Goal: Communication & Community: Participate in discussion

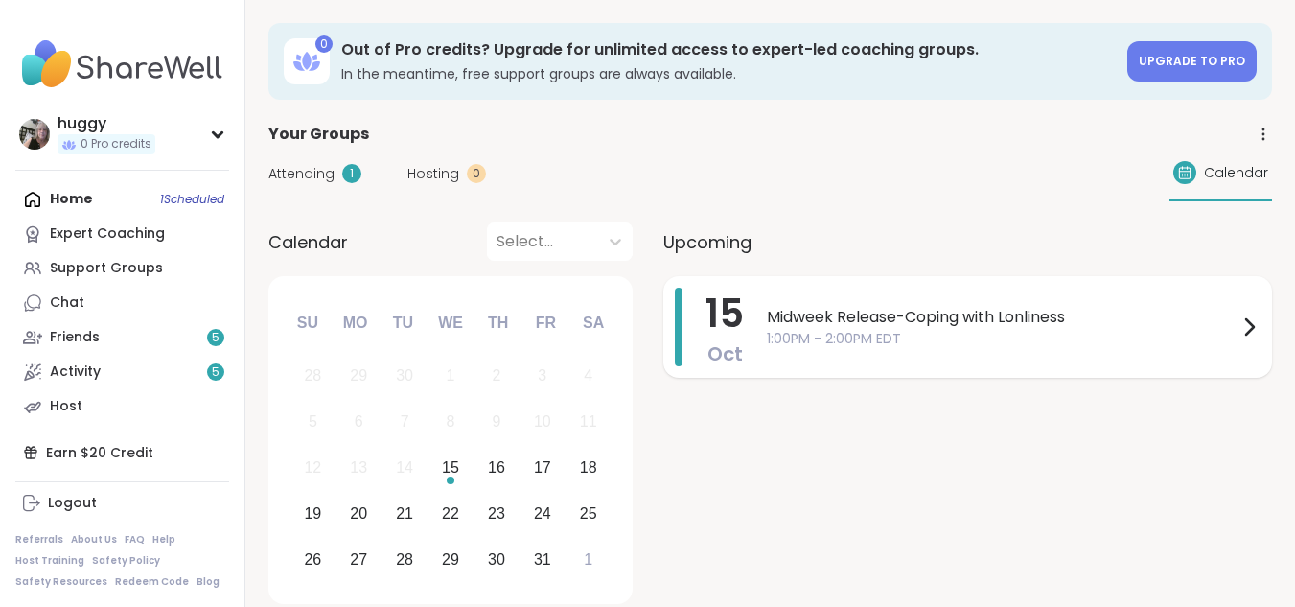
click at [937, 318] on span "Midweek Release-Coping with Lonliness" at bounding box center [1002, 317] width 471 height 23
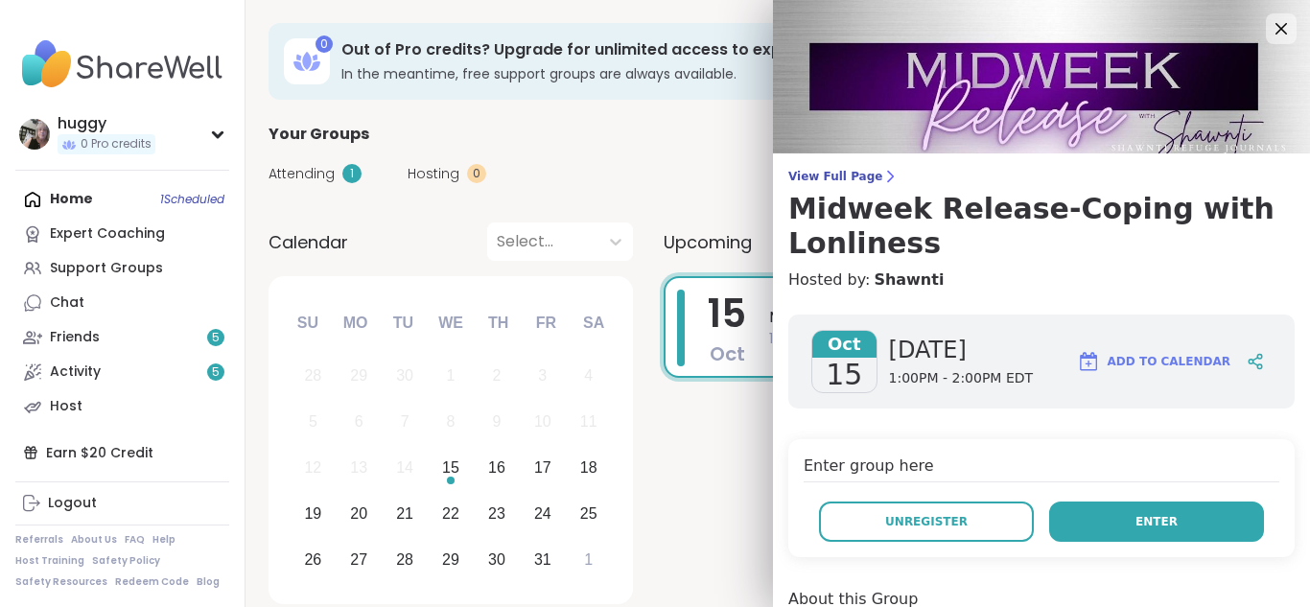
click at [1057, 520] on button "Enter" at bounding box center [1156, 522] width 215 height 40
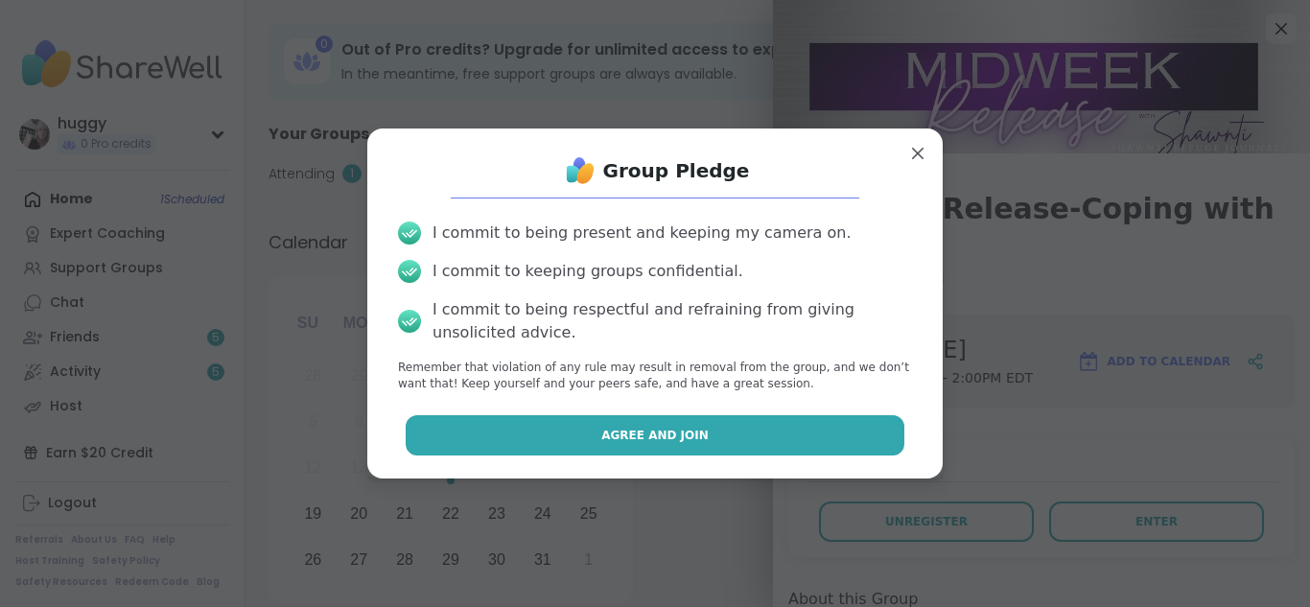
click at [770, 434] on button "Agree and Join" at bounding box center [656, 435] width 500 height 40
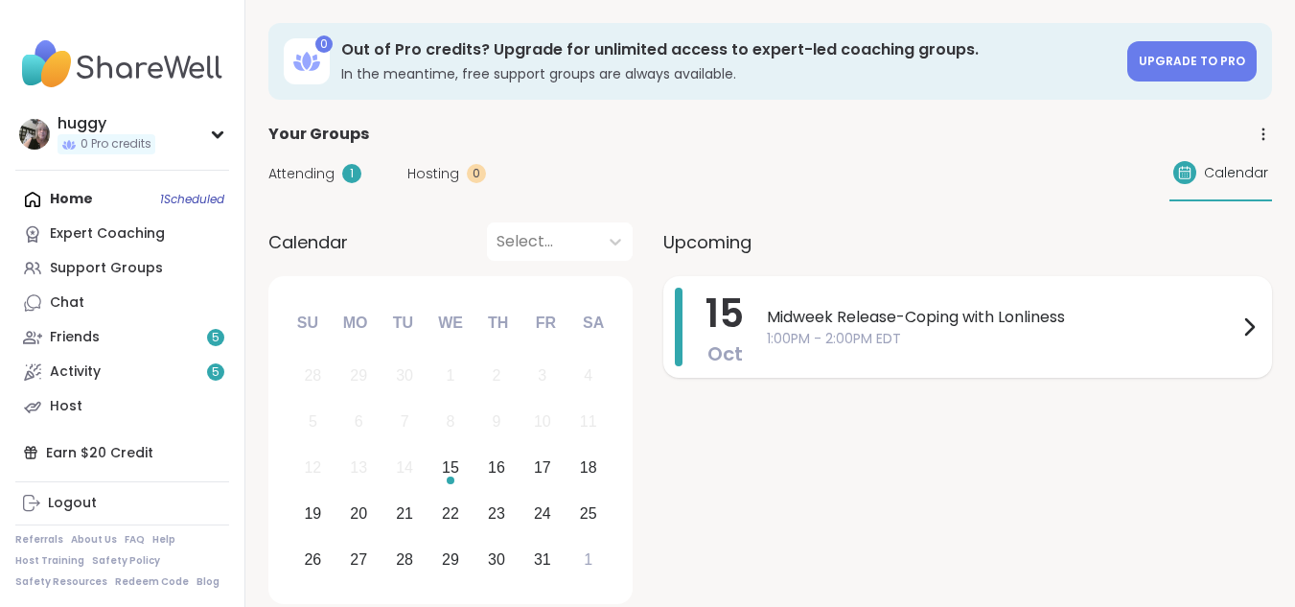
click at [891, 321] on span "Midweek Release-Coping with Lonliness" at bounding box center [1002, 317] width 471 height 23
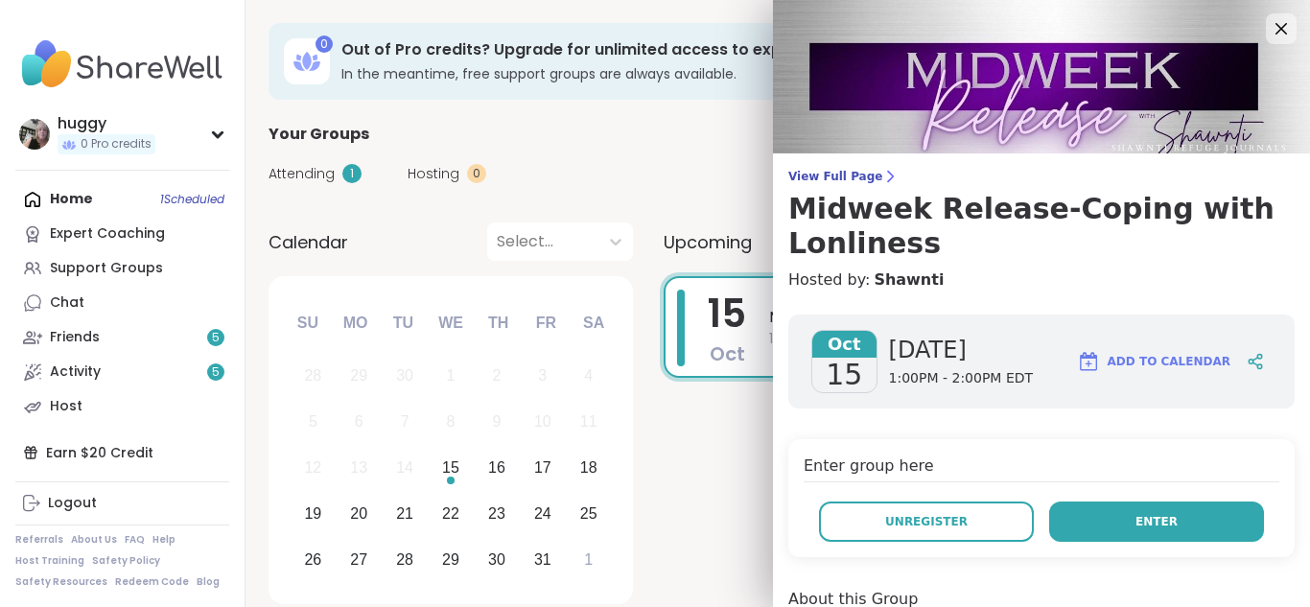
click at [1128, 509] on button "Enter" at bounding box center [1156, 522] width 215 height 40
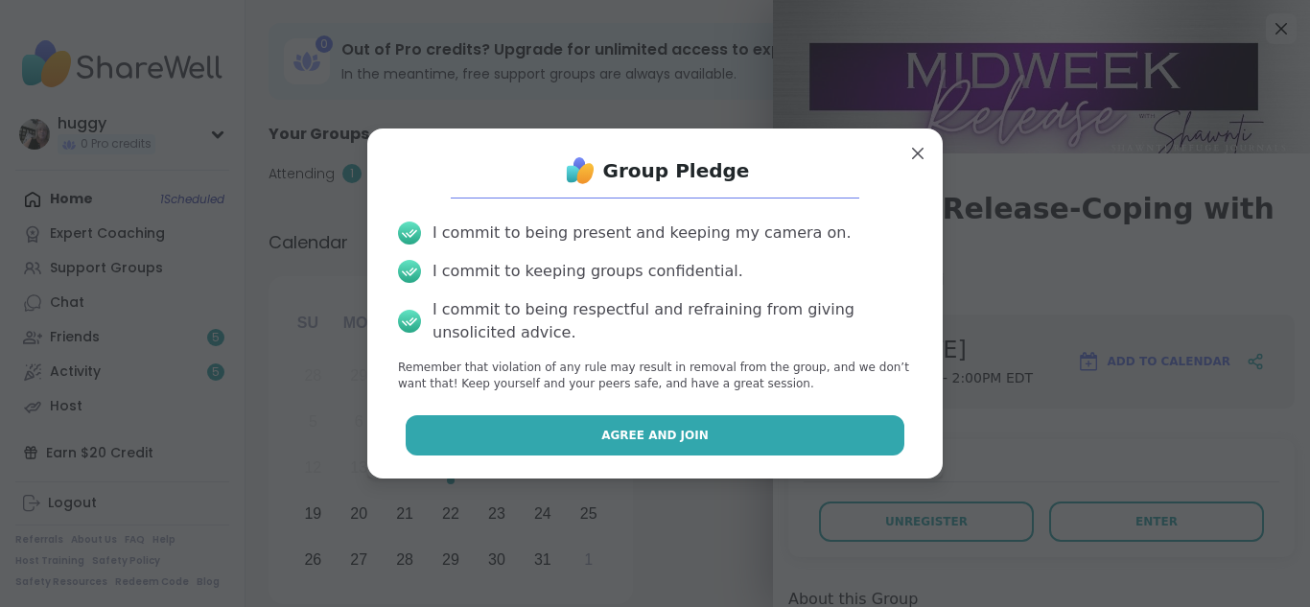
click at [786, 432] on button "Agree and Join" at bounding box center [656, 435] width 500 height 40
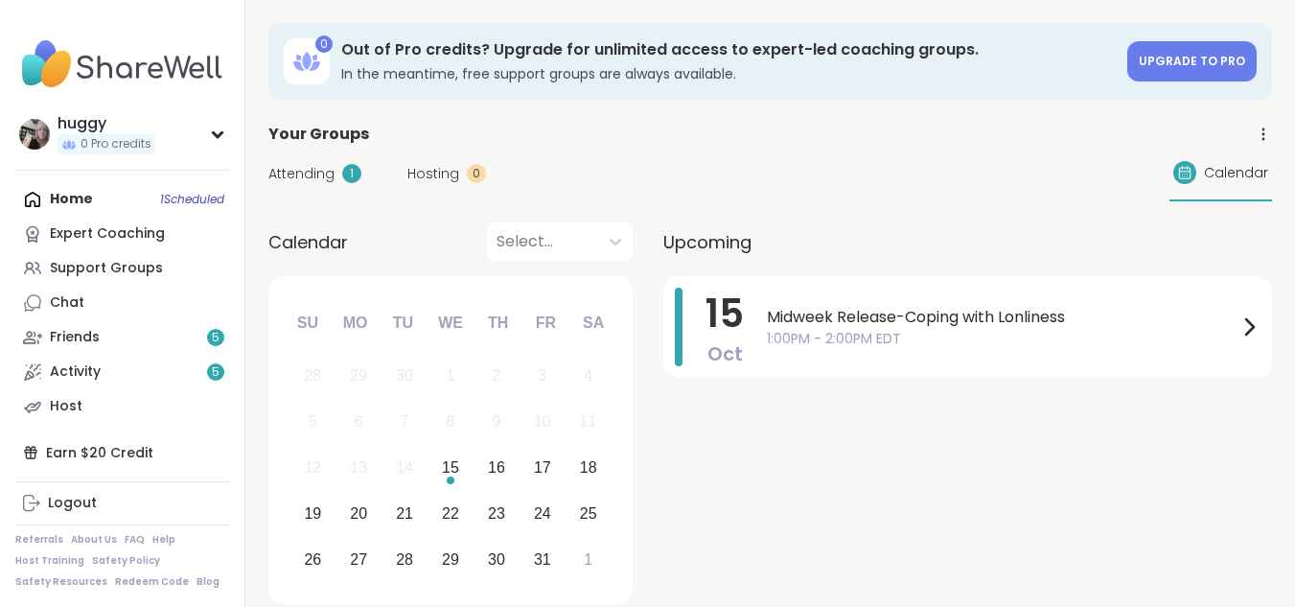
click at [157, 201] on div "Home 1 Scheduled Expert Coaching Support Groups Chat Friends 5 Activity 5 Host" at bounding box center [122, 303] width 214 height 242
click at [831, 309] on span "Midweek Release-Coping with Lonliness" at bounding box center [1002, 317] width 471 height 23
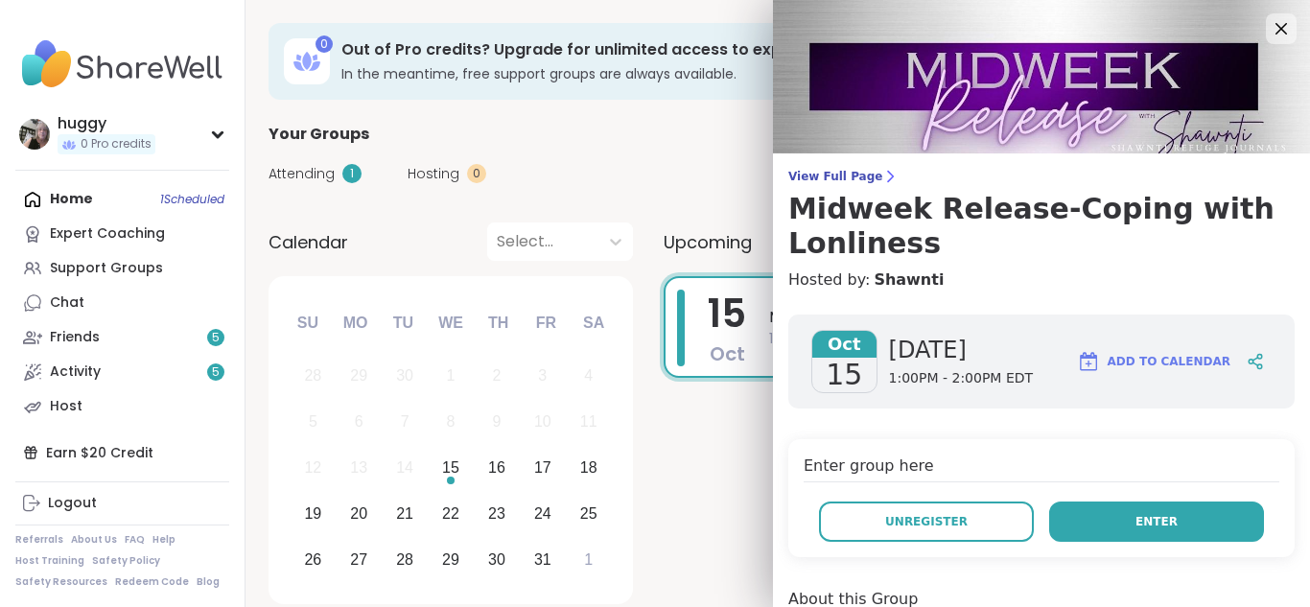
click at [1087, 526] on button "Enter" at bounding box center [1156, 522] width 215 height 40
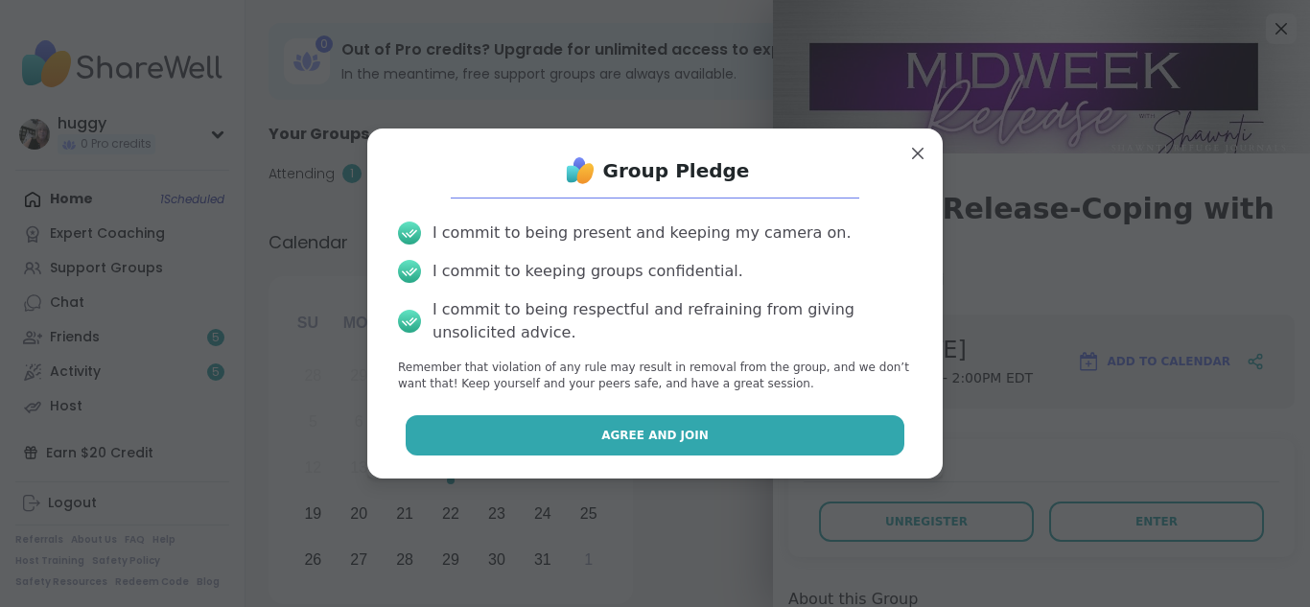
click at [690, 429] on button "Agree and Join" at bounding box center [656, 435] width 500 height 40
